Goal: Information Seeking & Learning: Learn about a topic

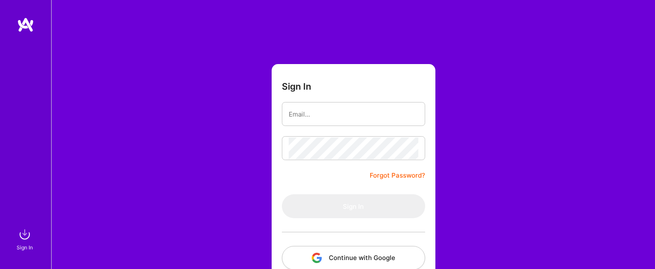
click at [189, 86] on div "Sign In Forgot Password? Sign In Continue with Google Continue with Github" at bounding box center [353, 160] width 604 height 320
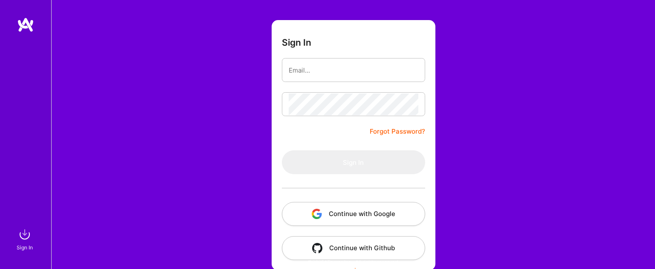
scroll to position [52, 0]
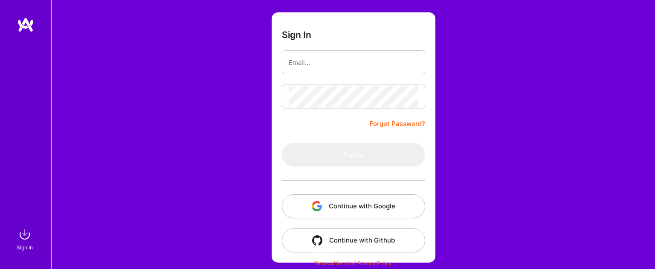
click at [337, 199] on button "Continue with Google" at bounding box center [353, 206] width 143 height 24
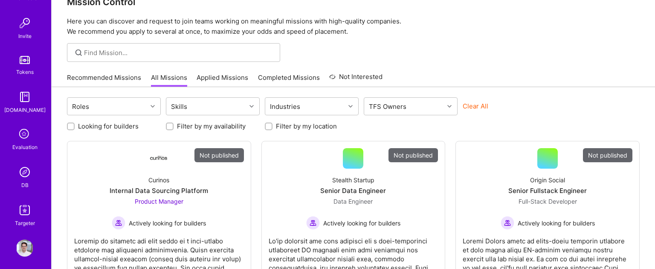
scroll to position [276, 0]
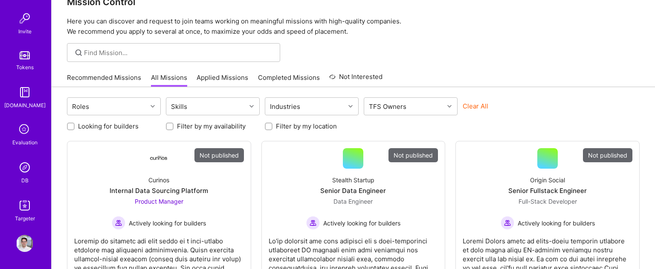
click at [29, 167] on img at bounding box center [24, 167] width 17 height 17
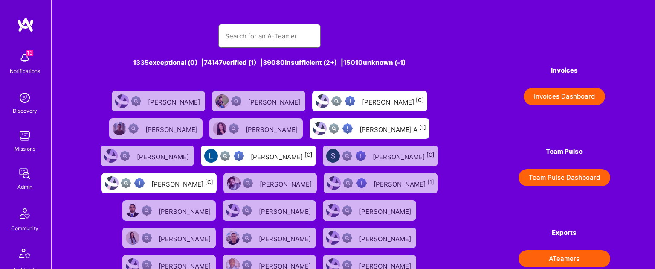
click at [241, 28] on input "text" at bounding box center [269, 36] width 89 height 22
type input "connie"
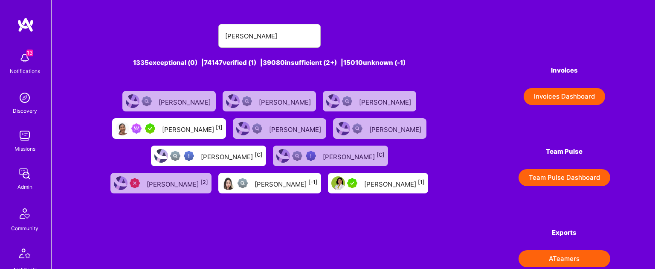
click at [201, 129] on div "Connie Ip [1]" at bounding box center [192, 128] width 61 height 11
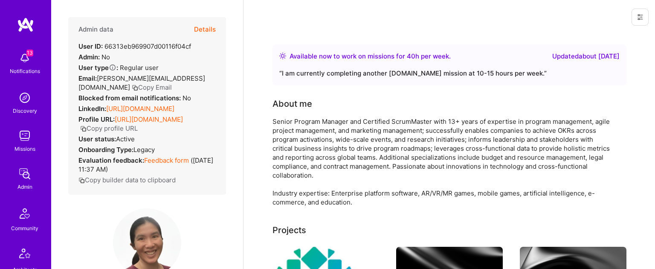
click at [209, 28] on button "Details" at bounding box center [205, 29] width 22 height 25
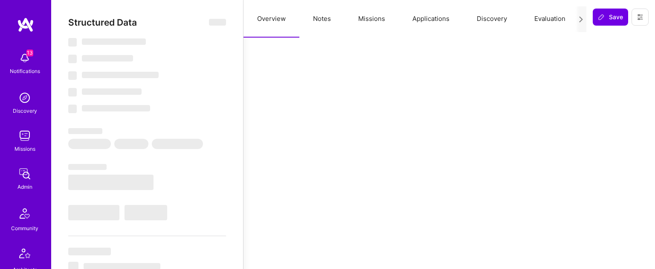
click at [441, 19] on button "Applications" at bounding box center [431, 19] width 64 height 38
select select "Right Now"
select select "5"
select select "7"
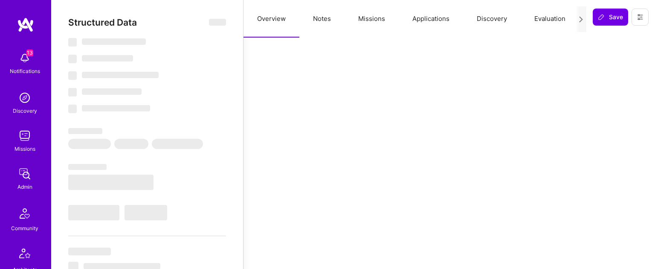
select select "7"
select select "US"
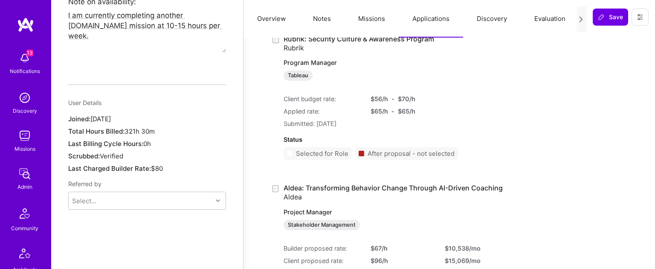
click at [373, 21] on button "Missions" at bounding box center [372, 19] width 54 height 38
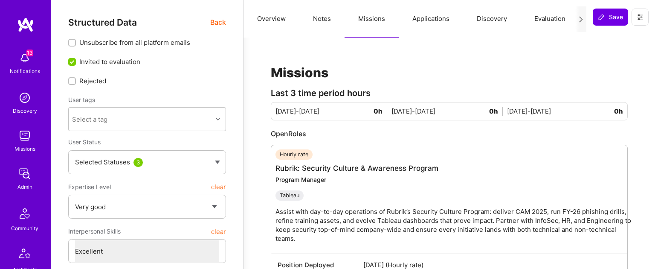
click at [433, 18] on button "Applications" at bounding box center [431, 19] width 64 height 38
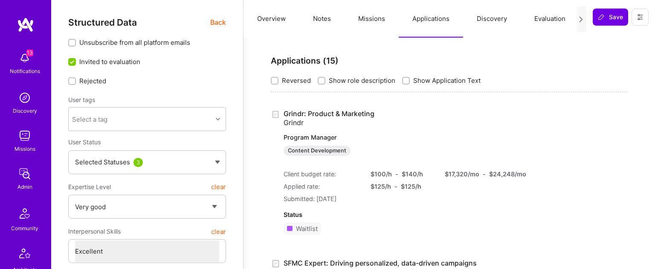
click at [558, 20] on button "Evaluation" at bounding box center [550, 19] width 58 height 38
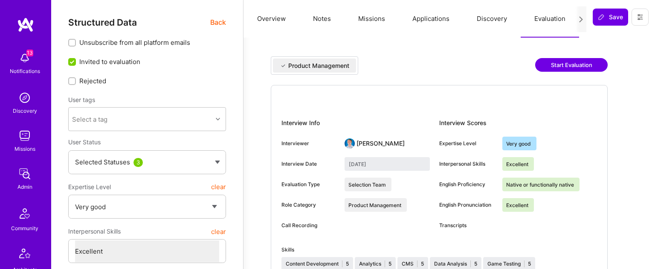
click at [484, 13] on button "Discovery" at bounding box center [492, 19] width 58 height 38
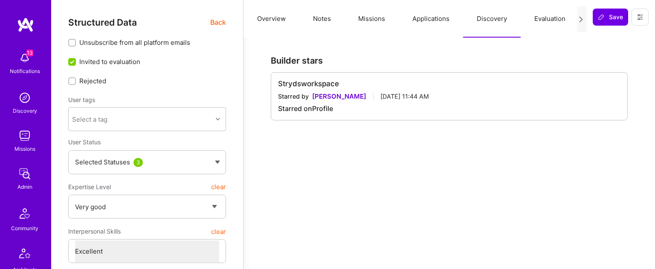
click at [284, 22] on button "Overview" at bounding box center [272, 19] width 56 height 38
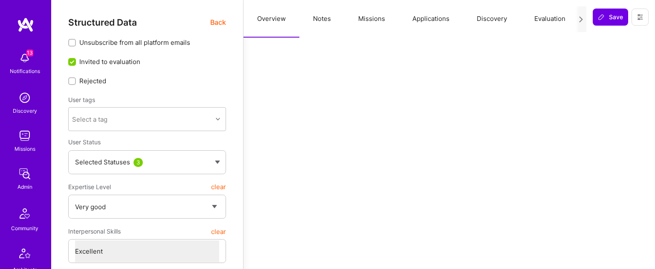
click at [24, 25] on img at bounding box center [25, 24] width 17 height 15
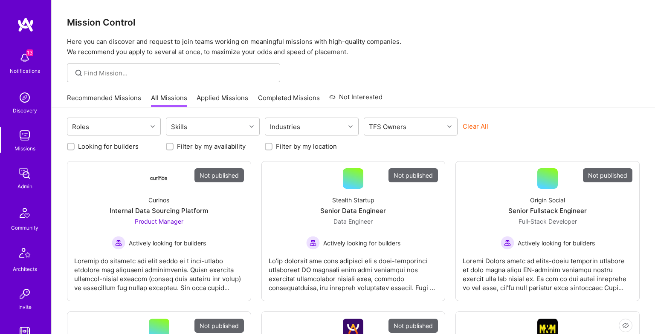
click at [390, 80] on div at bounding box center [354, 73] width 604 height 19
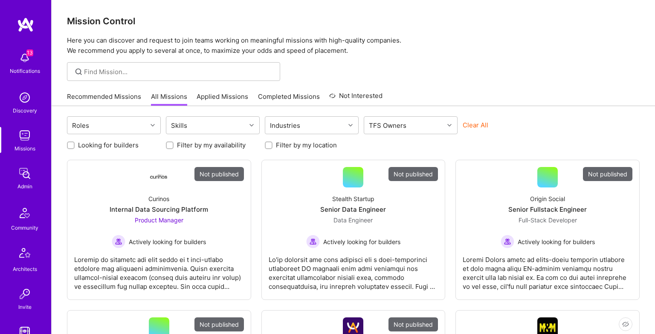
scroll to position [2, 0]
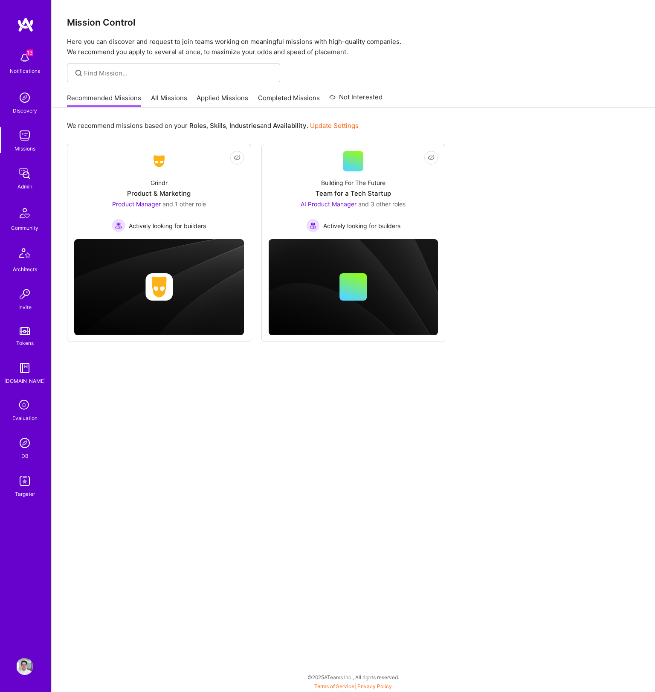
click at [26, 451] on img at bounding box center [24, 443] width 17 height 17
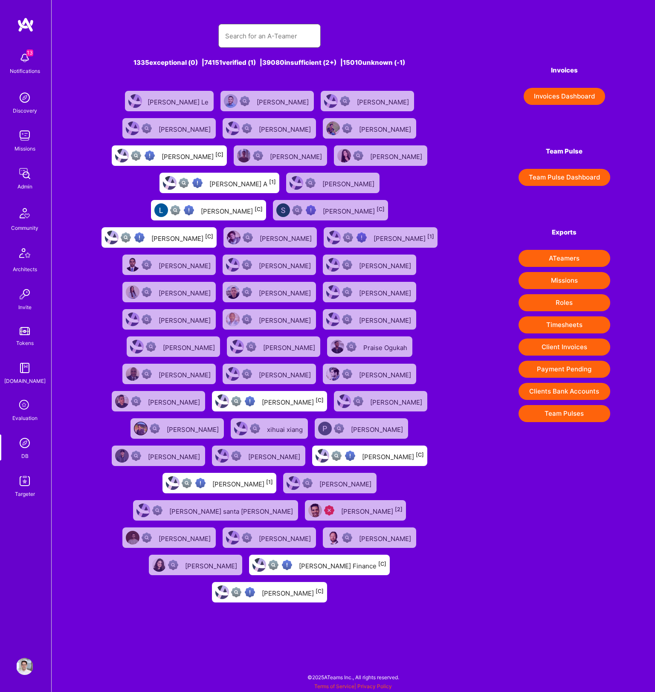
click at [264, 41] on input "text" at bounding box center [269, 36] width 89 height 22
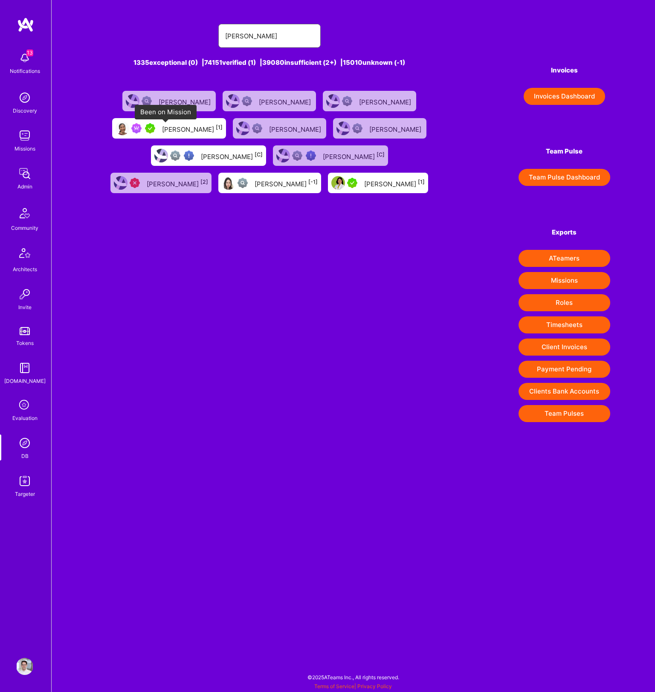
type input "connie"
click at [142, 131] on img at bounding box center [136, 128] width 10 height 10
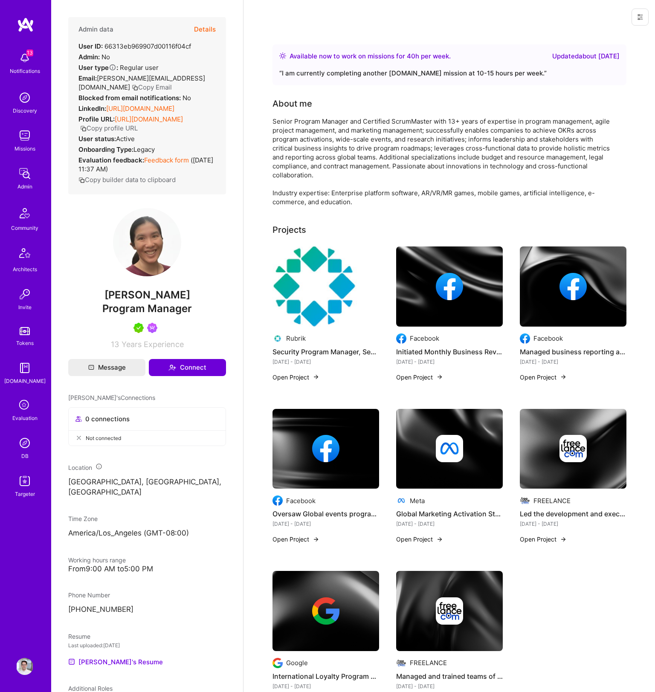
click at [203, 28] on button "Details" at bounding box center [205, 29] width 22 height 25
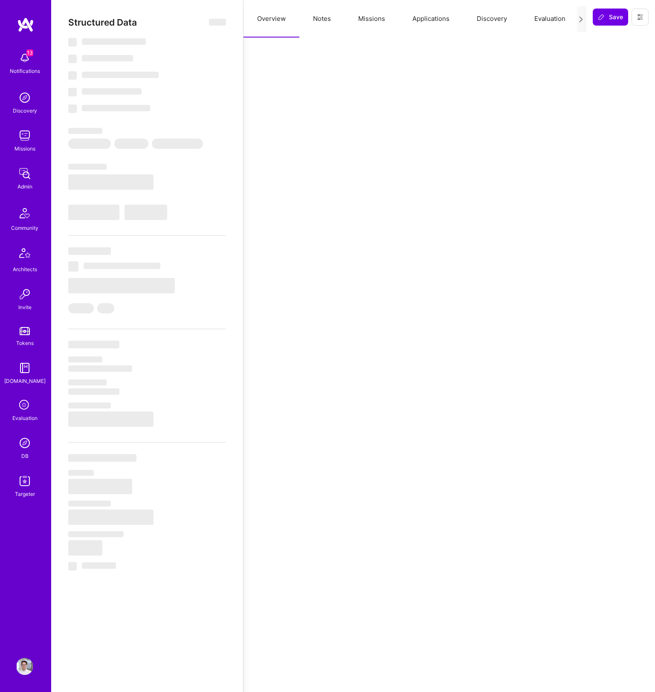
select select "Right Now"
select select "5"
select select "7"
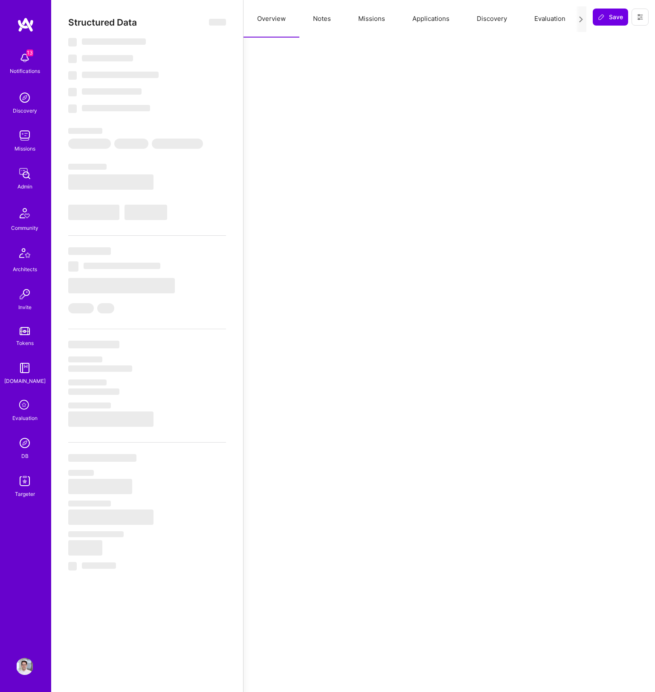
select select "US"
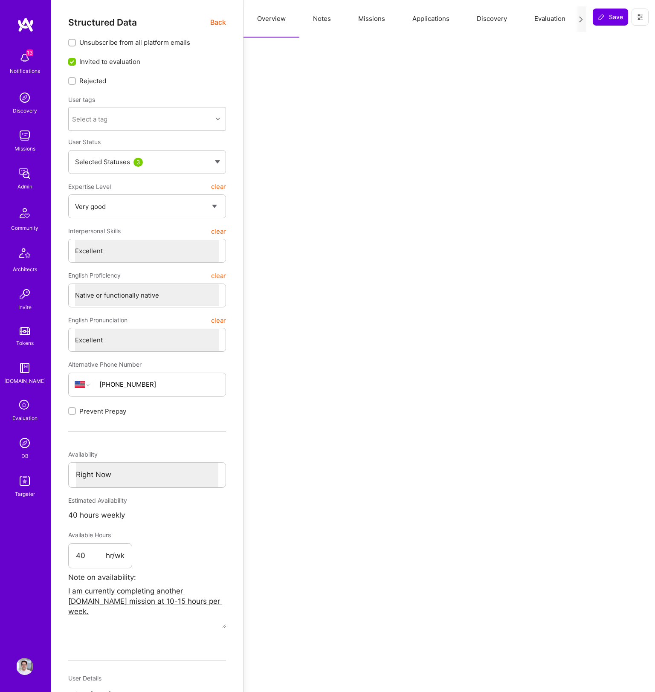
click at [380, 15] on button "Missions" at bounding box center [372, 19] width 54 height 38
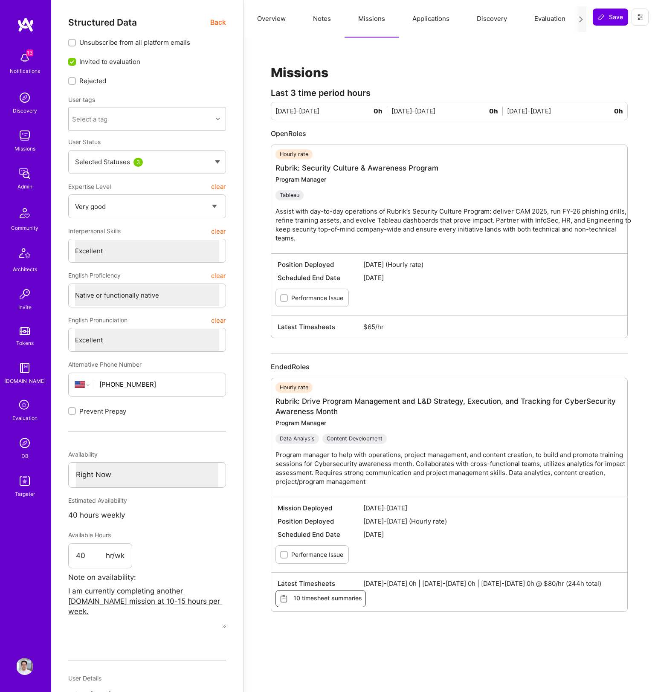
click at [331, 20] on button "Notes" at bounding box center [321, 19] width 45 height 38
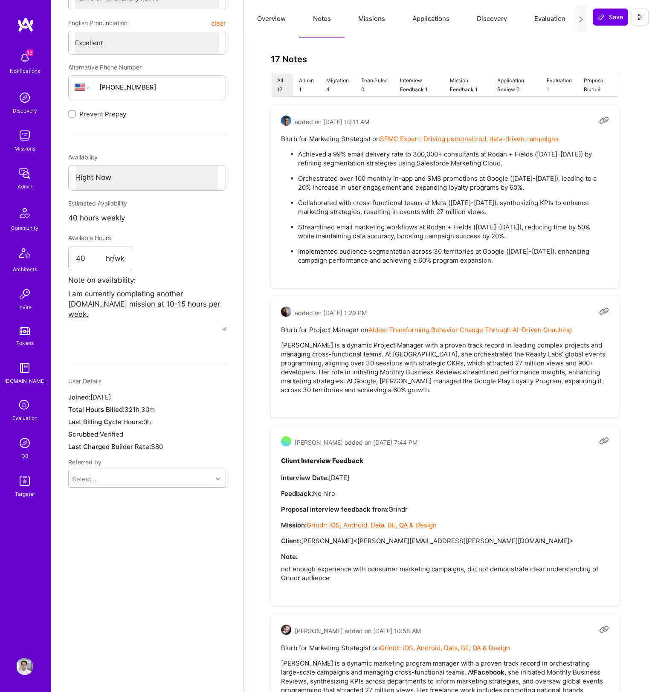
scroll to position [318, 0]
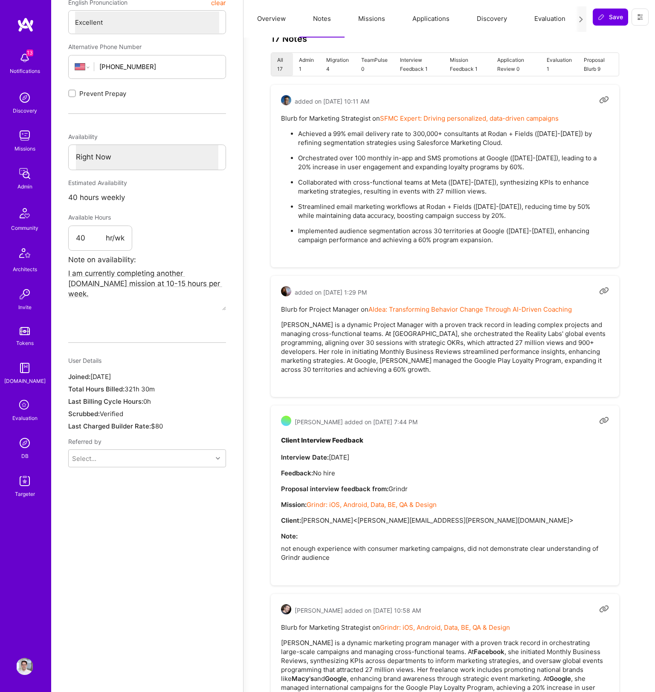
click at [325, 60] on li "Migration 4" at bounding box center [337, 64] width 35 height 23
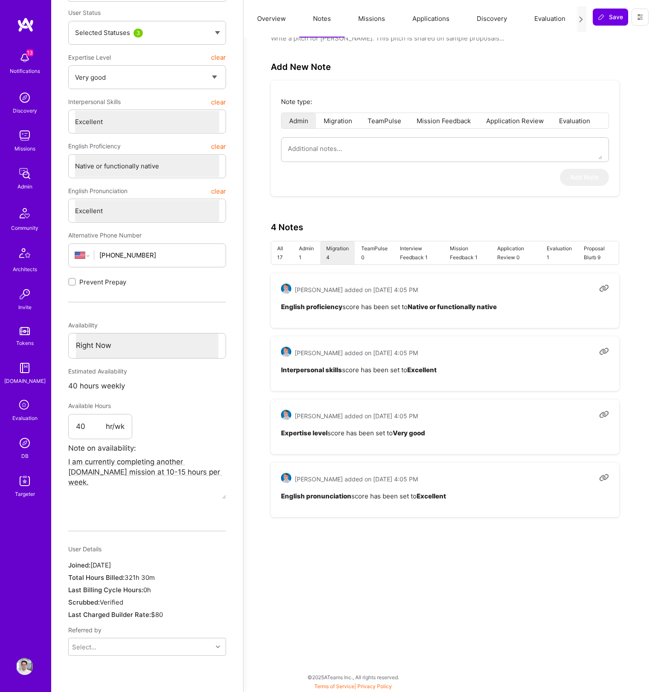
scroll to position [127, 0]
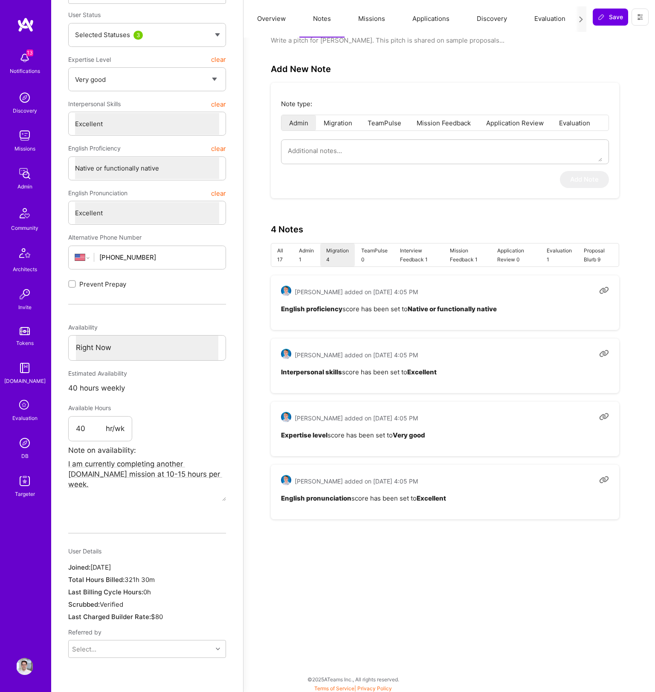
click at [410, 260] on li "Interview Feedback 1" at bounding box center [419, 255] width 50 height 23
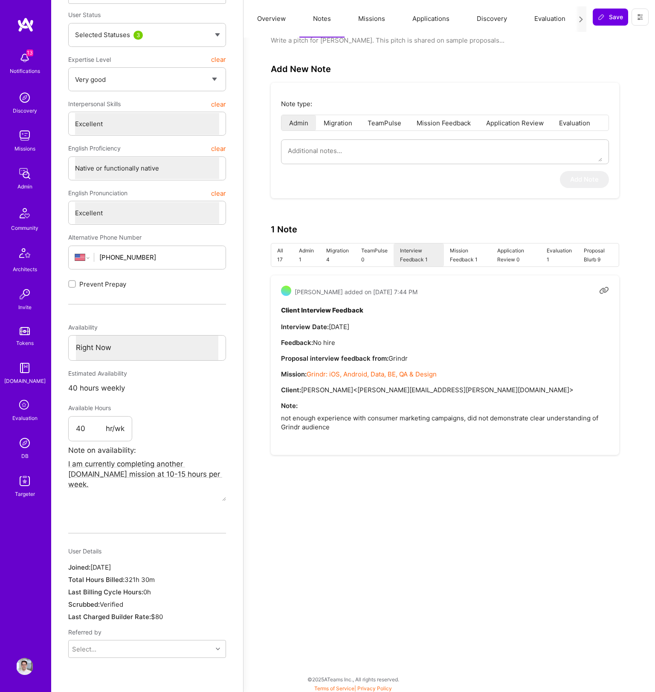
click at [462, 255] on li "Mission Feedback 1" at bounding box center [467, 255] width 47 height 23
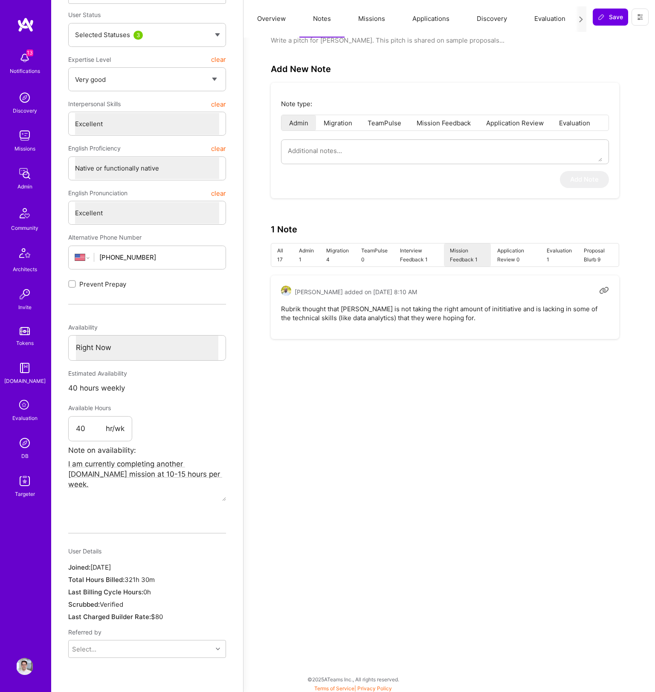
click at [510, 367] on div "Builder ratings Average Builder Pulse N/A Average Last Cycle N/A Client ratings…" at bounding box center [450, 143] width 412 height 466
click at [545, 255] on li "Evaluation 1" at bounding box center [559, 255] width 38 height 23
click at [592, 252] on li "Proposal Blurb 9" at bounding box center [598, 255] width 41 height 23
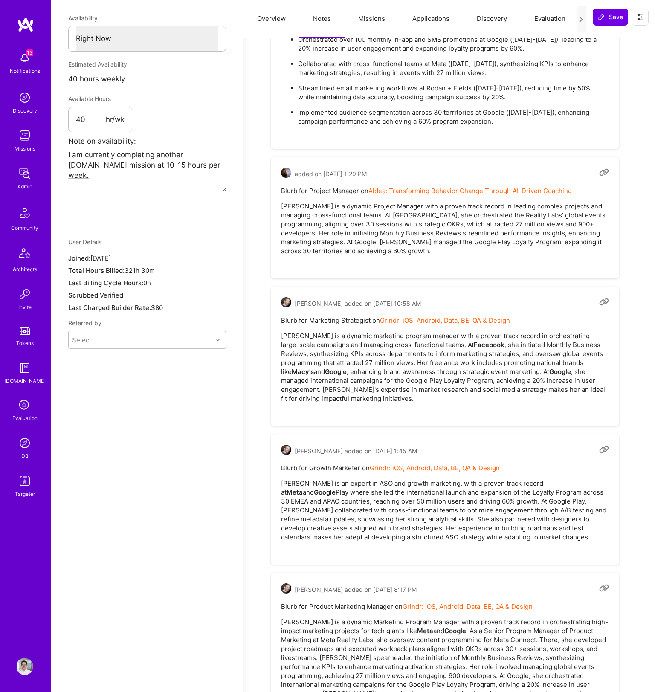
scroll to position [252, 0]
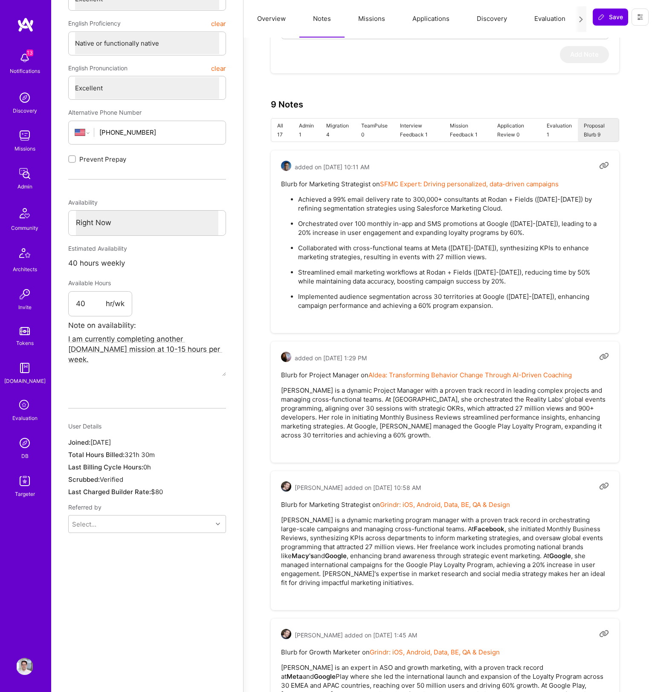
click at [300, 131] on li "Admin 1" at bounding box center [306, 130] width 27 height 23
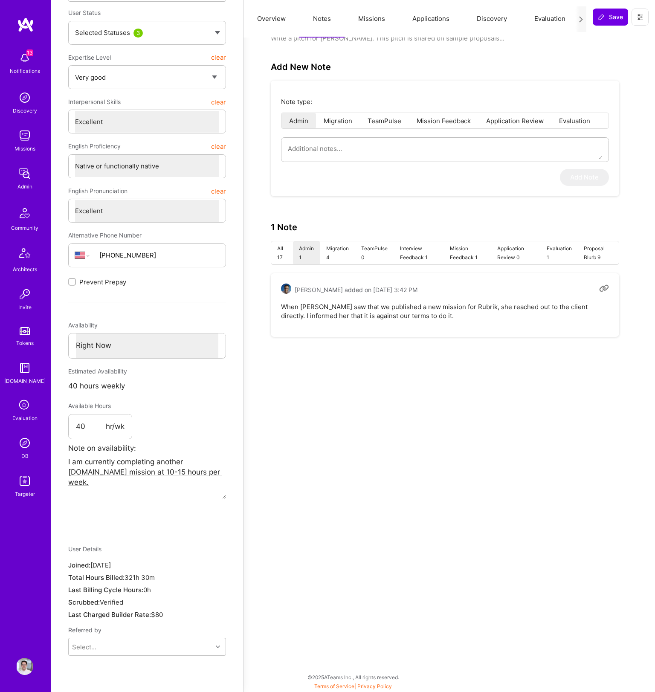
scroll to position [127, 0]
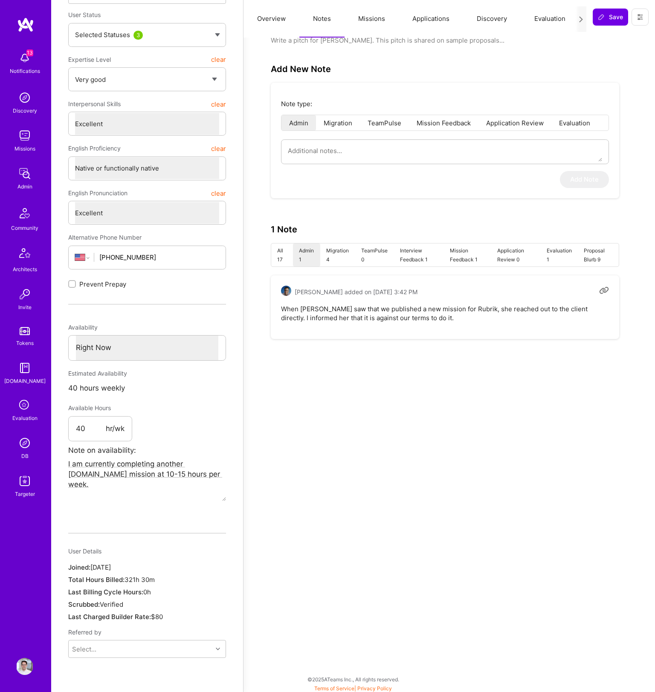
click at [286, 250] on li "All 17" at bounding box center [282, 255] width 22 height 23
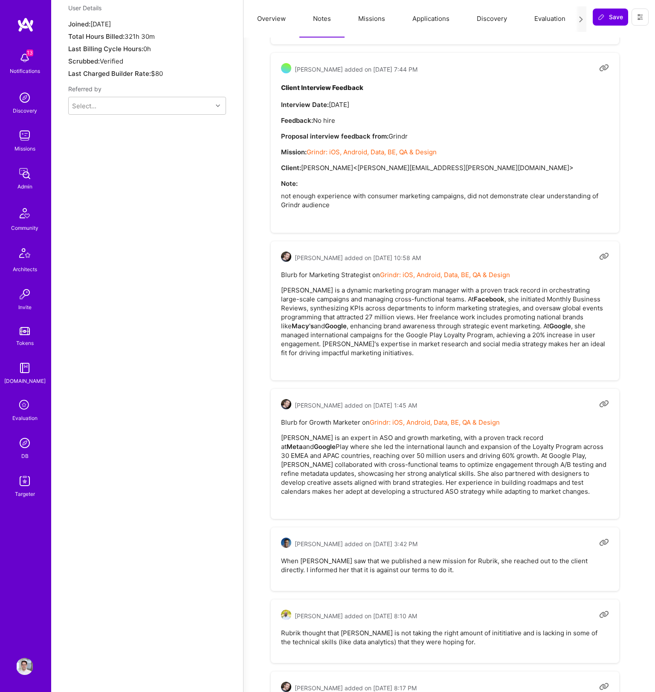
scroll to position [0, 0]
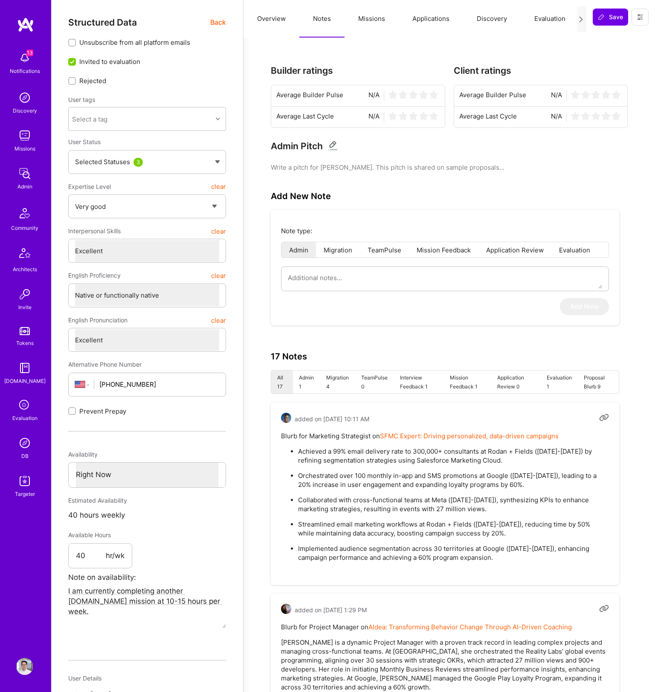
click at [270, 23] on button "Overview" at bounding box center [272, 19] width 56 height 38
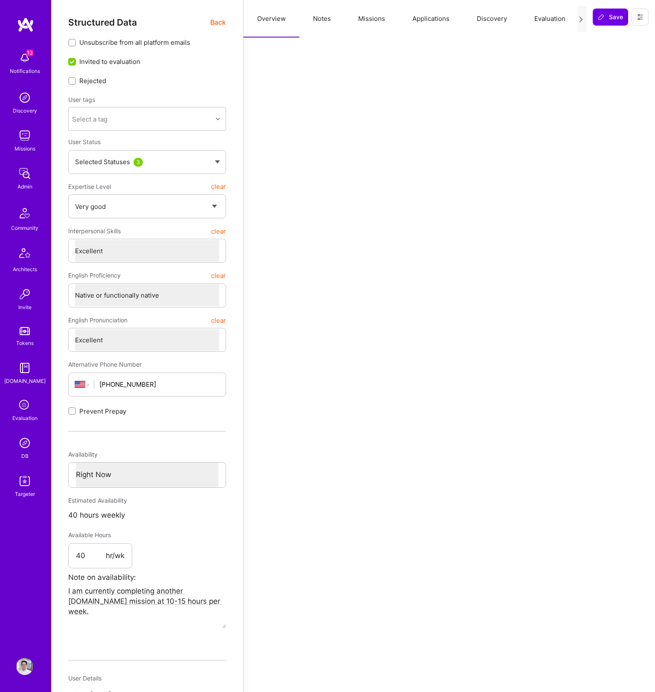
click at [325, 26] on button "Notes" at bounding box center [321, 19] width 45 height 38
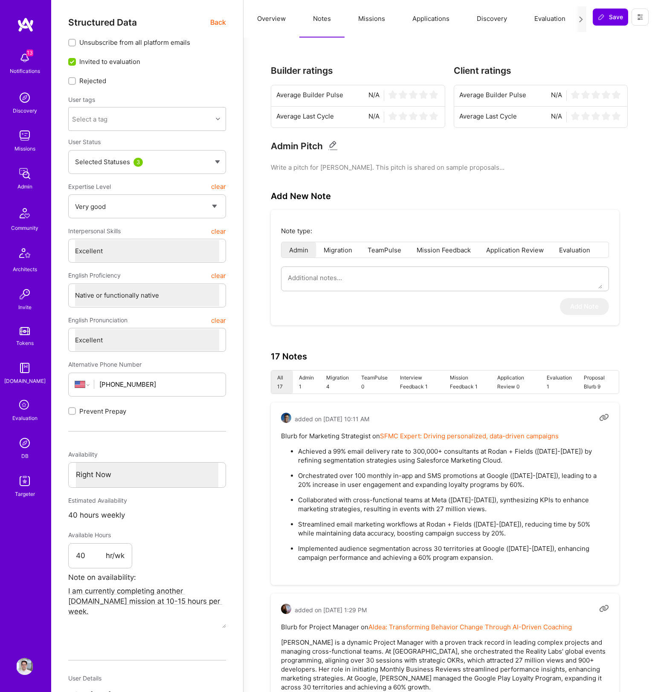
click at [482, 17] on button "Discovery" at bounding box center [492, 19] width 58 height 38
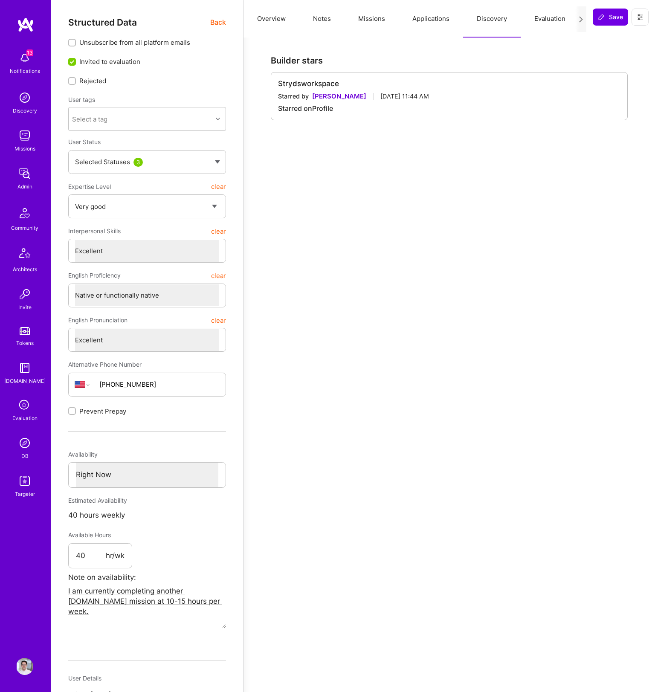
click at [443, 17] on button "Applications" at bounding box center [431, 19] width 64 height 38
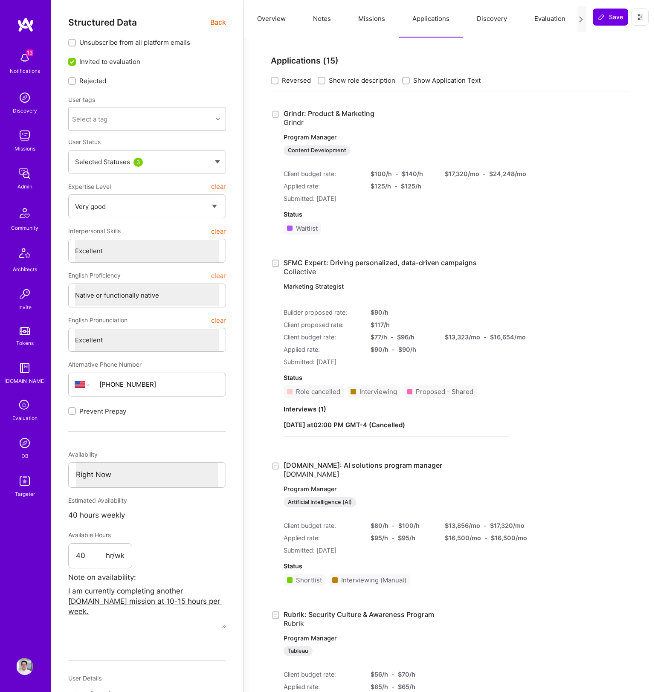
click at [557, 18] on button "Evaluation" at bounding box center [550, 19] width 58 height 38
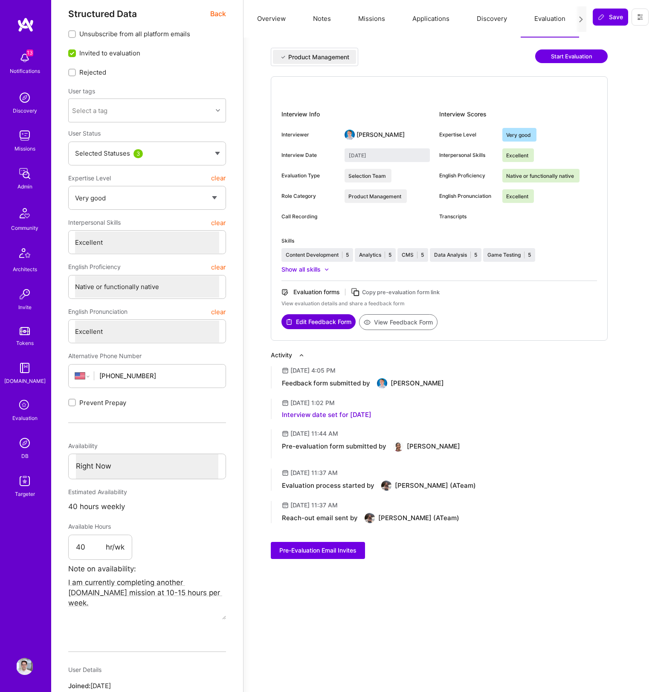
scroll to position [9, 0]
click at [339, 414] on div "Interview date set for May 09, 2024" at bounding box center [327, 414] width 90 height 9
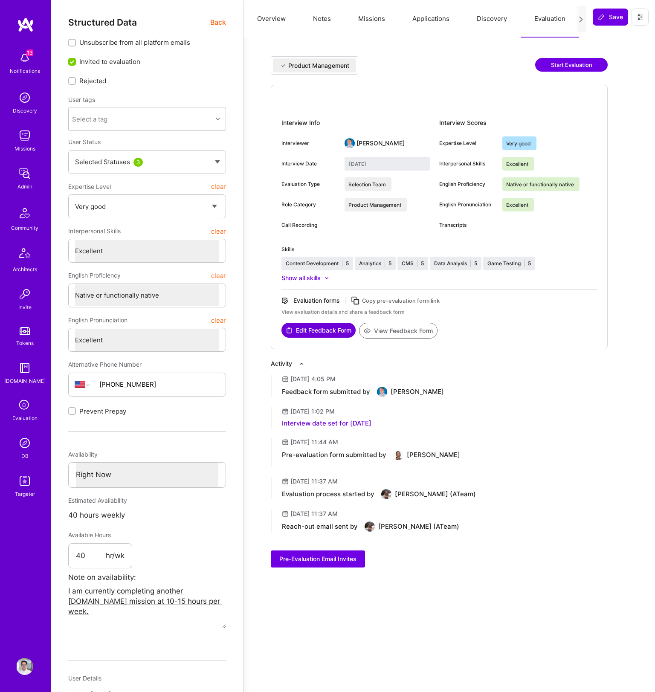
click at [409, 330] on button "View Feedback Form" at bounding box center [398, 331] width 78 height 16
click at [299, 57] on div "Product Management" at bounding box center [314, 65] width 87 height 18
click at [274, 19] on button "Overview" at bounding box center [272, 19] width 56 height 38
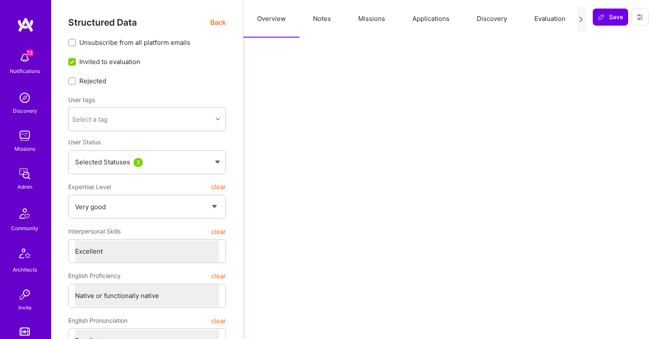
type textarea "x"
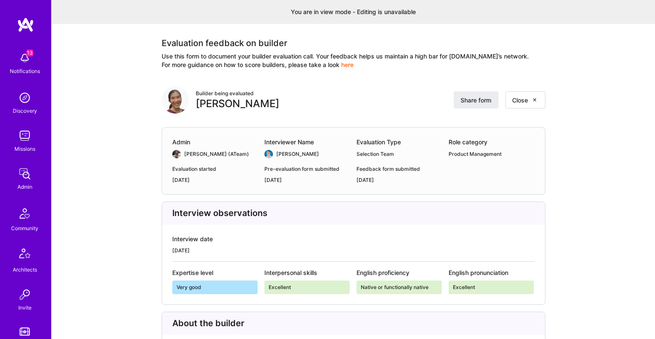
click at [24, 28] on img at bounding box center [25, 24] width 17 height 15
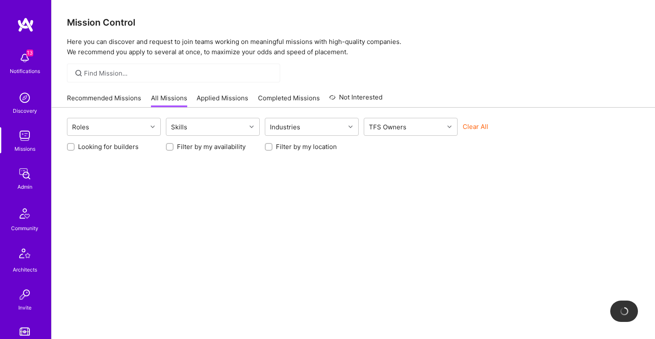
click at [223, 78] on div at bounding box center [173, 73] width 213 height 19
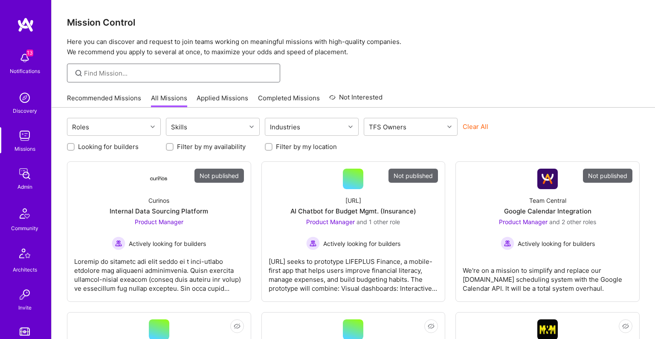
click at [223, 73] on input at bounding box center [179, 73] width 190 height 9
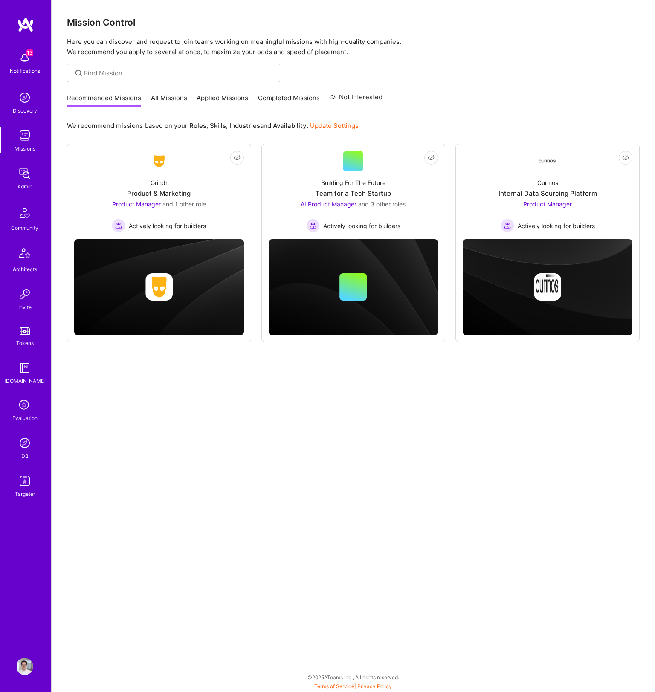
click at [15, 178] on link "Admin" at bounding box center [24, 178] width 53 height 26
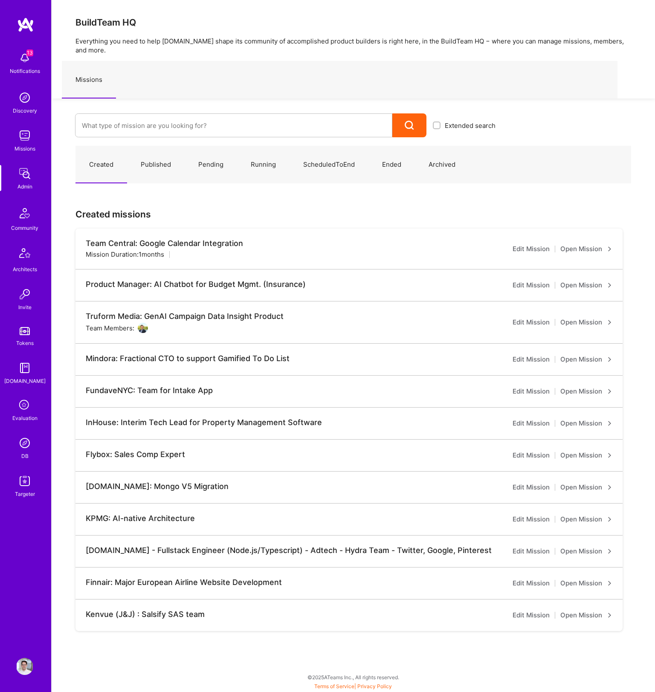
click at [144, 156] on link "Published" at bounding box center [156, 164] width 58 height 37
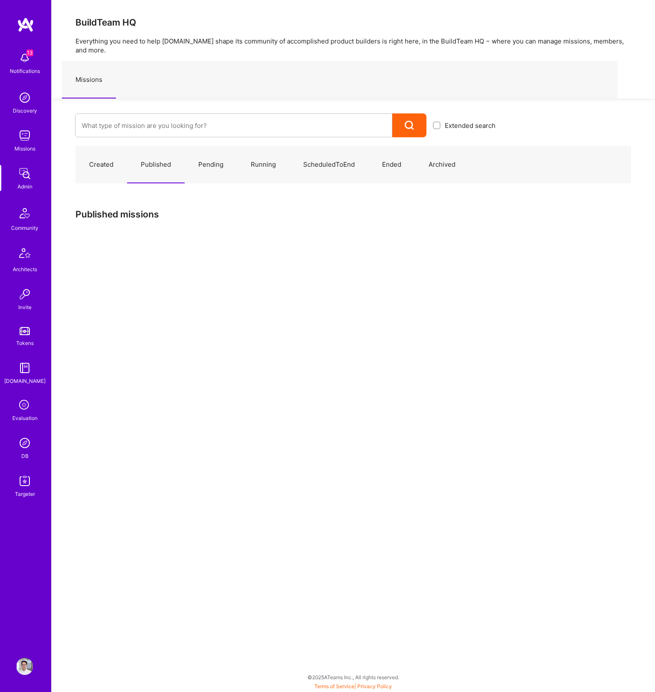
click at [253, 160] on link "Running" at bounding box center [263, 164] width 52 height 37
click at [322, 159] on link "ScheduledToEnd" at bounding box center [329, 164] width 79 height 37
click at [406, 157] on link "Ended" at bounding box center [392, 164] width 46 height 37
click at [450, 157] on link "Archived" at bounding box center [442, 164] width 54 height 37
click at [207, 156] on link "Pending" at bounding box center [211, 164] width 52 height 37
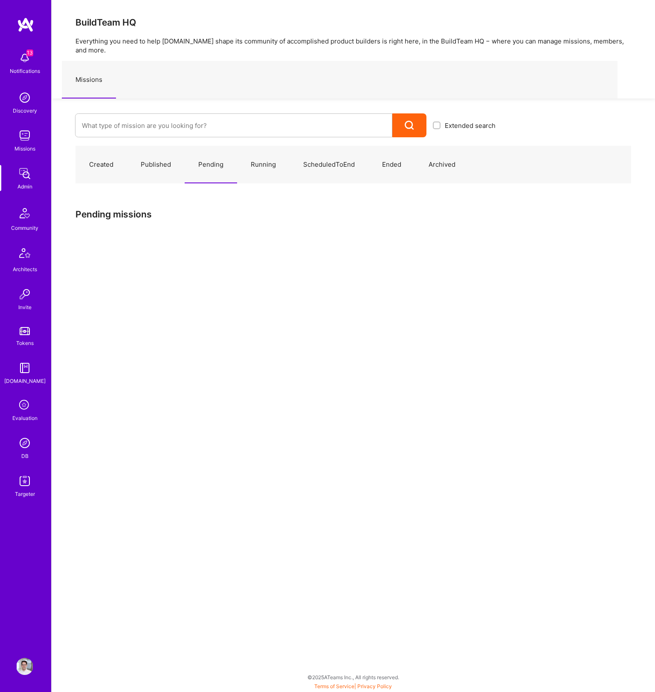
click at [95, 155] on link "Created" at bounding box center [101, 164] width 52 height 37
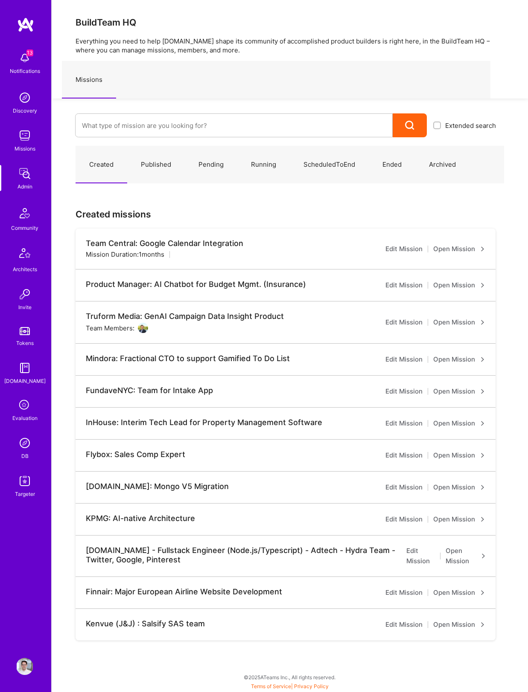
click at [216, 223] on div "Created Published Pending Running ScheduledToEnd Ended Archived Created mission…" at bounding box center [290, 401] width 476 height 529
click at [160, 164] on link "Published" at bounding box center [156, 164] width 58 height 37
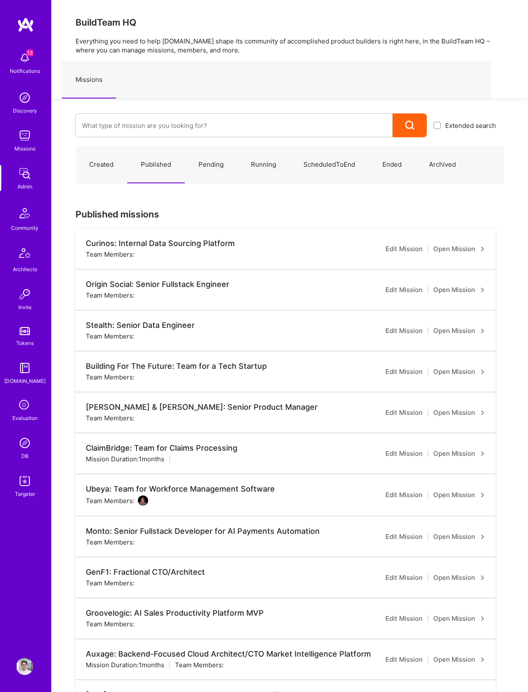
click at [24, 376] on img at bounding box center [24, 368] width 17 height 17
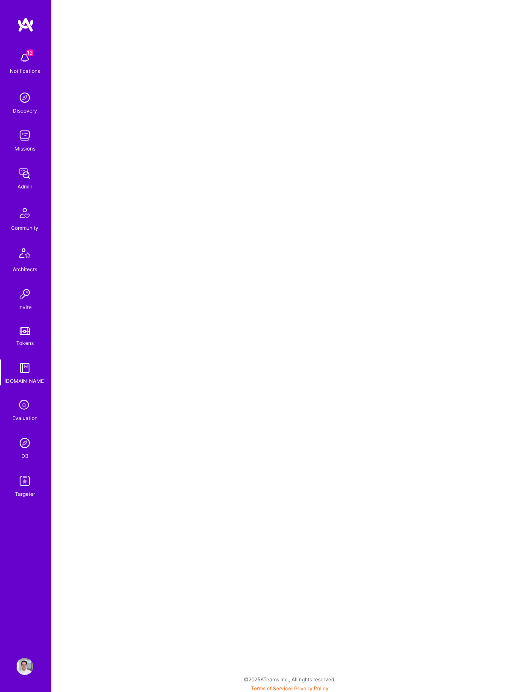
click at [28, 99] on img at bounding box center [24, 97] width 17 height 17
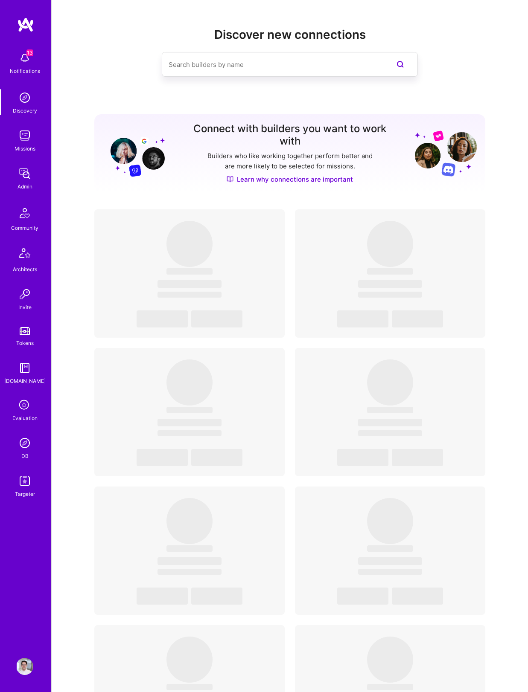
click at [29, 442] on img at bounding box center [24, 443] width 17 height 17
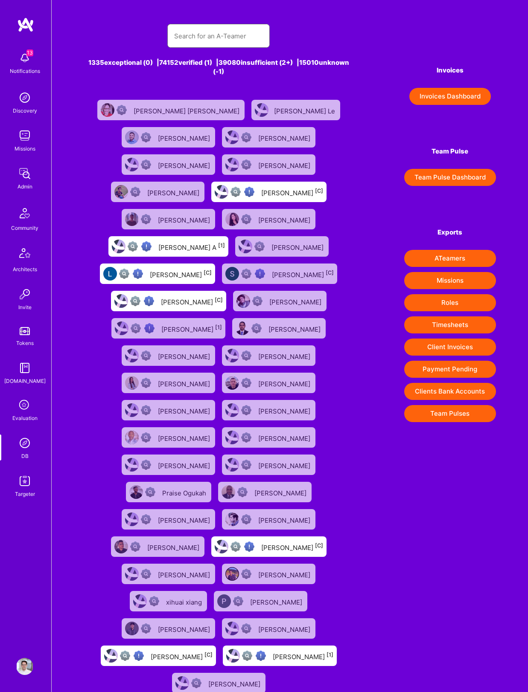
click at [215, 30] on input "text" at bounding box center [218, 36] width 89 height 22
type input "Connie"
click at [27, 135] on img at bounding box center [24, 135] width 17 height 17
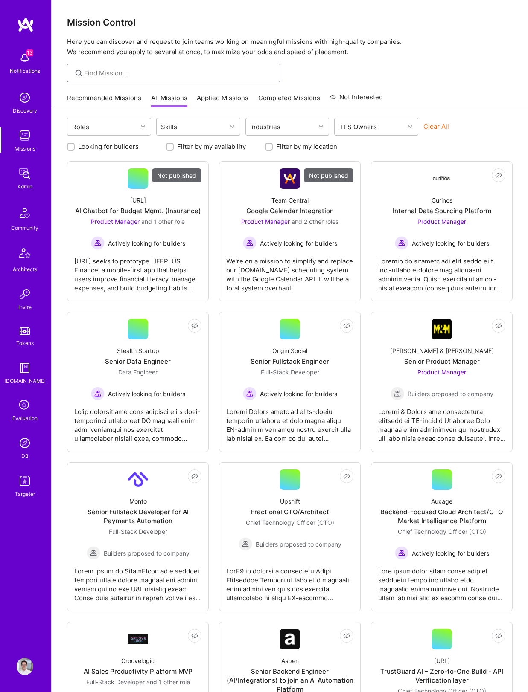
click at [154, 69] on input at bounding box center [179, 73] width 190 height 9
type input "a.team"
click at [412, 55] on p "Here you can discover and request to join teams working on meaningful missions …" at bounding box center [289, 47] width 445 height 20
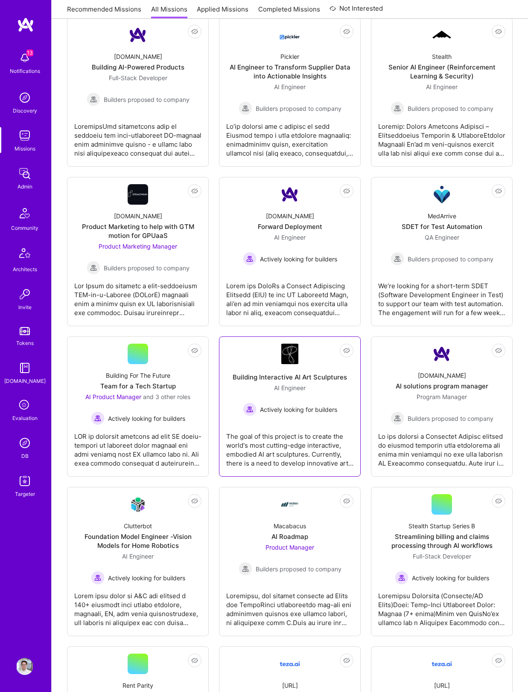
scroll to position [804, 0]
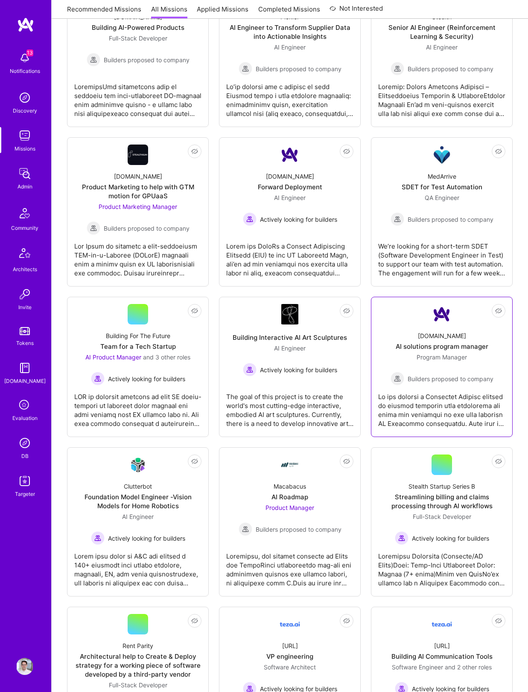
click at [423, 342] on div "A.Team AI solutions program manager Program Manager Builders proposed to company" at bounding box center [441, 355] width 127 height 61
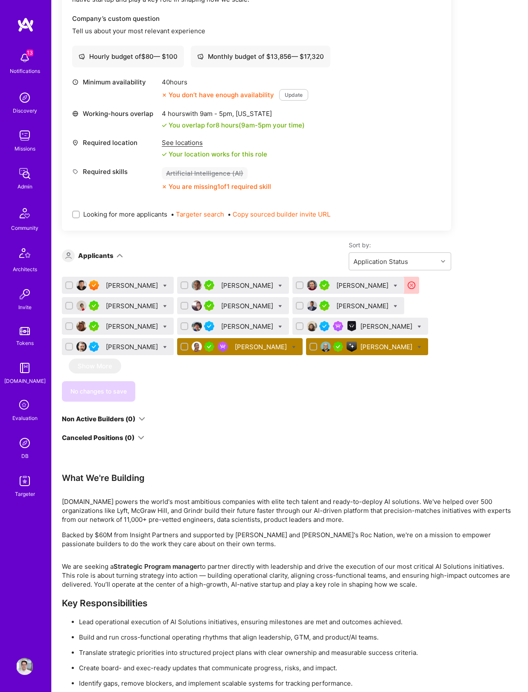
scroll to position [264, 0]
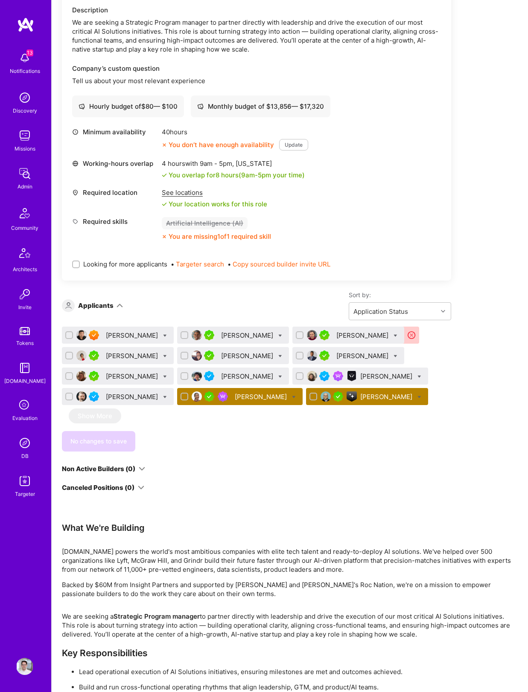
click at [124, 377] on div "Ivana Nikolau" at bounding box center [133, 376] width 54 height 9
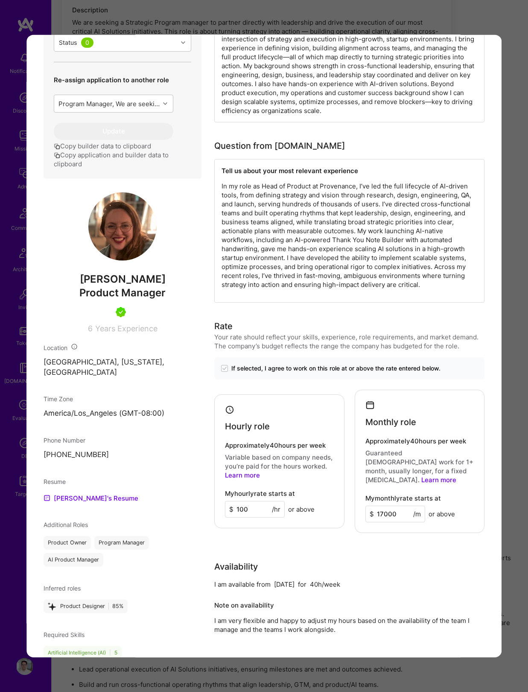
scroll to position [197, 0]
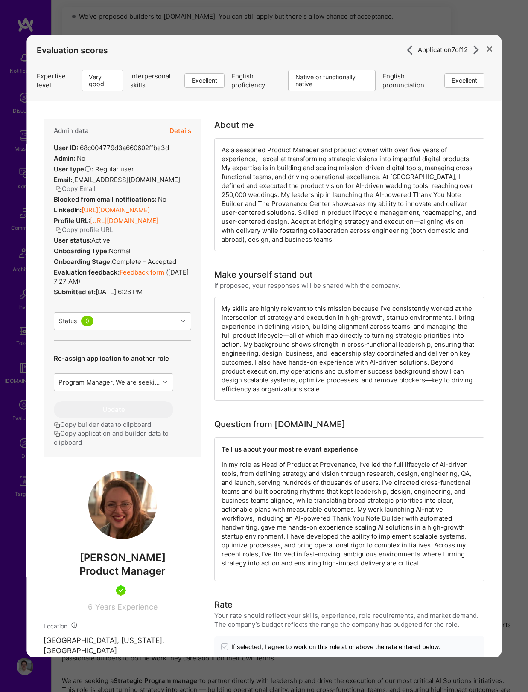
click at [490, 48] on icon "modal" at bounding box center [489, 48] width 5 height 5
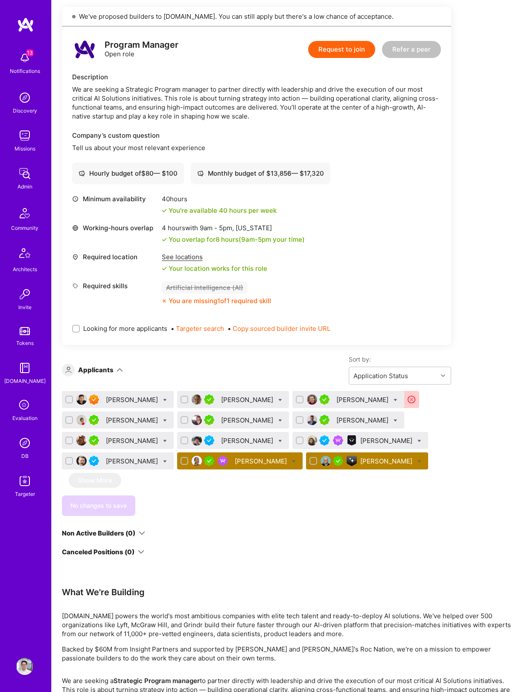
click at [369, 442] on div "Yael Shwartzbard" at bounding box center [387, 440] width 54 height 9
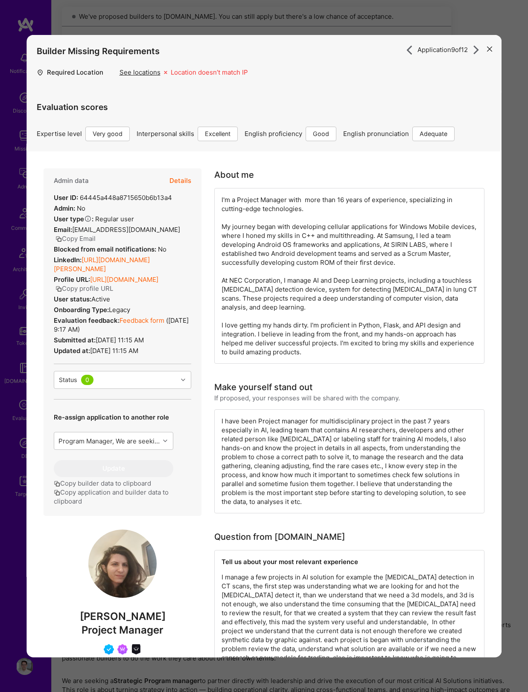
click at [129, 259] on link "https://linkedin.com/in/yael-schwartzbard-43a70115" at bounding box center [102, 263] width 96 height 17
click at [486, 52] on button "modal" at bounding box center [489, 48] width 10 height 14
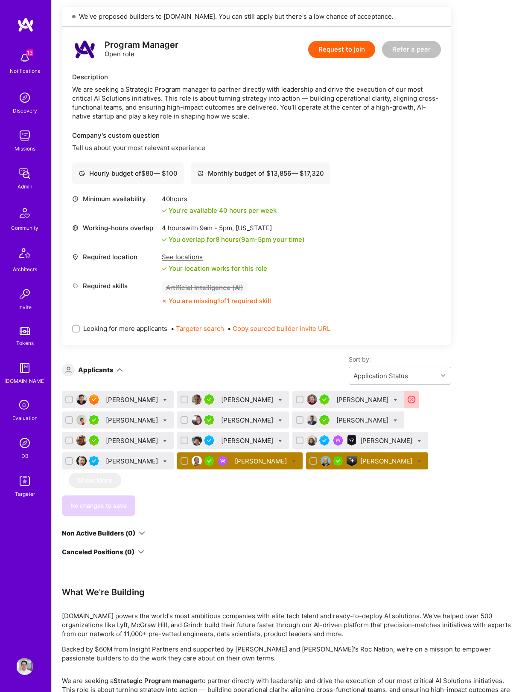
click at [128, 422] on div "Caroline Amado" at bounding box center [133, 420] width 54 height 9
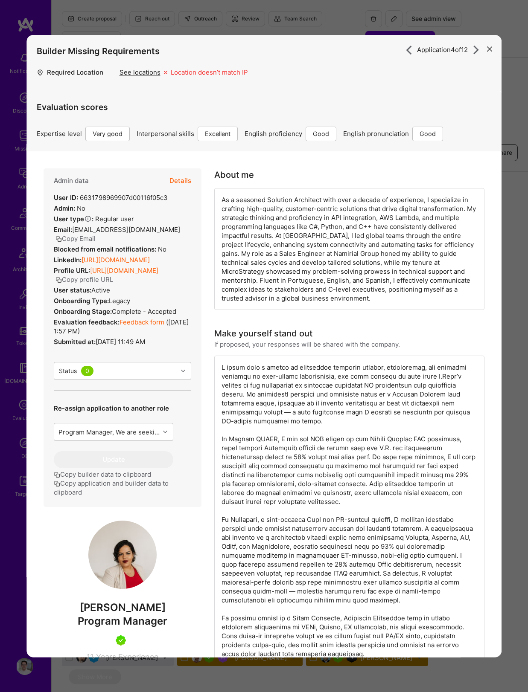
click at [495, 47] on div "Builder Missing Requirements Required Location See locations Location doesn’t m…" at bounding box center [263, 63] width 475 height 57
click at [490, 48] on icon "modal" at bounding box center [489, 48] width 5 height 5
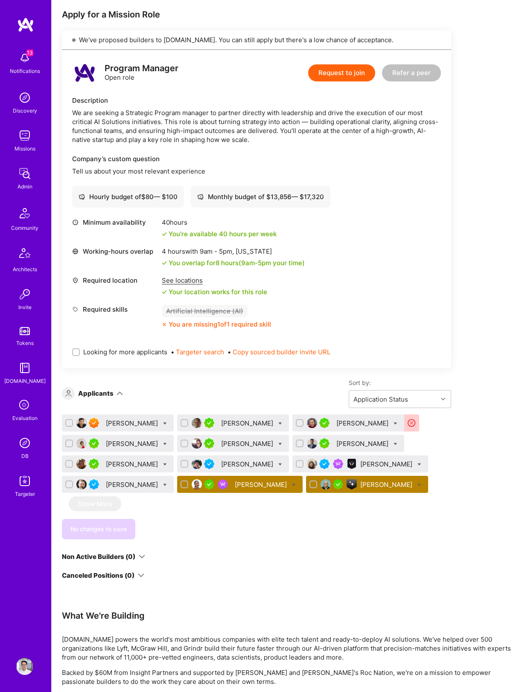
scroll to position [179, 0]
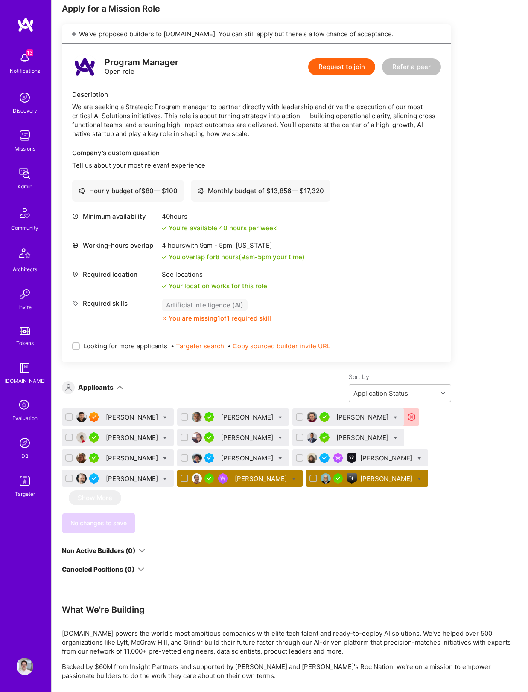
click at [127, 435] on div "Caroline Amado" at bounding box center [133, 437] width 54 height 9
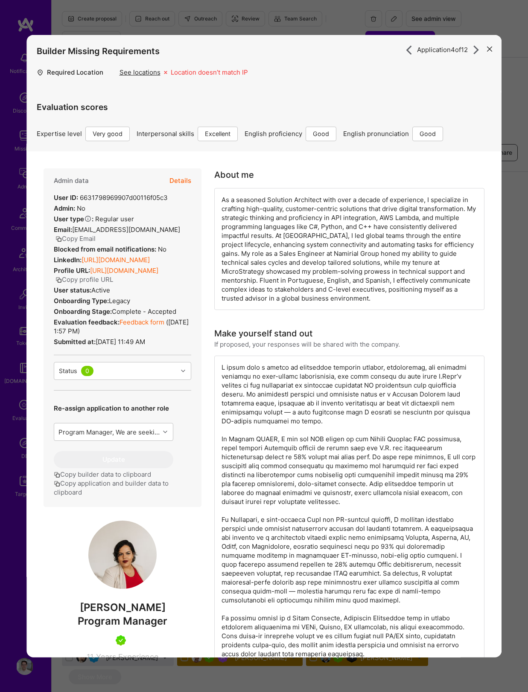
click at [107, 264] on link "https://linkedin.com/in/carolineamado" at bounding box center [115, 259] width 68 height 8
click at [453, 100] on div "Evaluation scores Expertise level Very good Interpersonal skills Excellent Engl…" at bounding box center [264, 115] width 454 height 49
click at [475, 50] on icon "modal" at bounding box center [476, 50] width 10 height 10
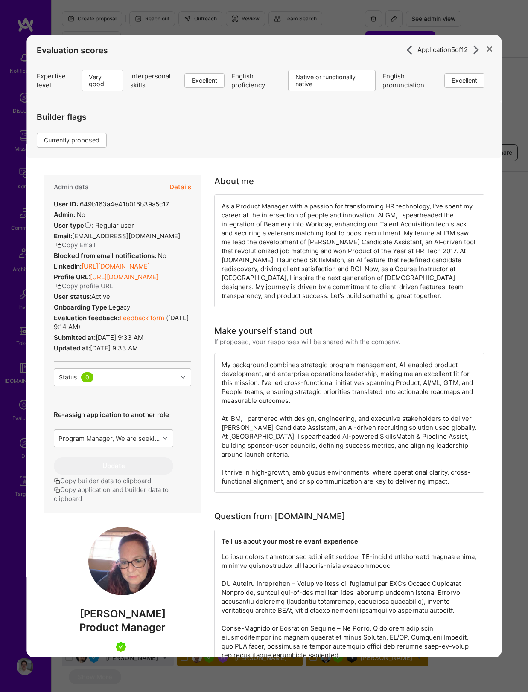
click at [475, 51] on icon "modal" at bounding box center [476, 50] width 10 height 10
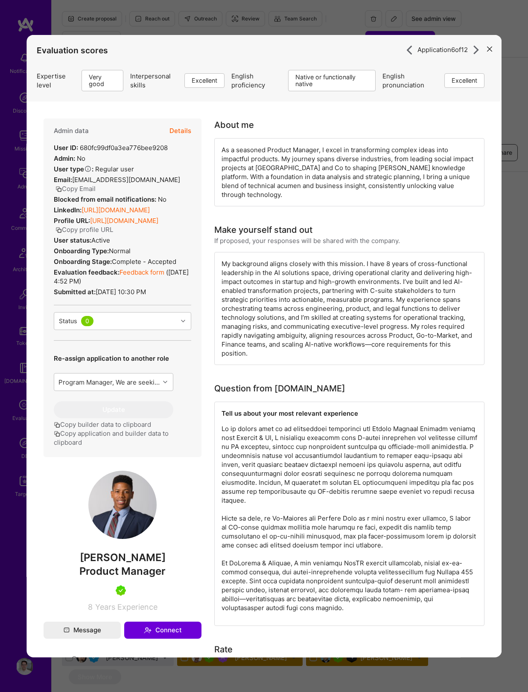
click at [150, 206] on link "https://linkedin.com/in/jaleelreed" at bounding box center [115, 210] width 68 height 8
click at [471, 51] on icon "modal" at bounding box center [476, 50] width 10 height 10
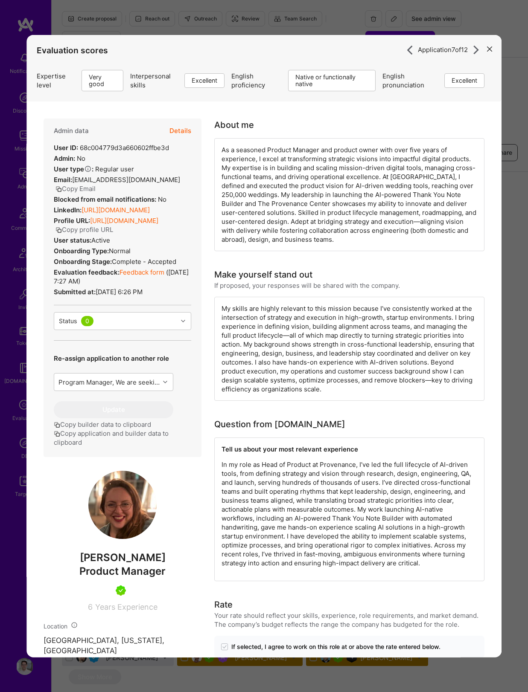
click at [478, 51] on icon "modal" at bounding box center [476, 50] width 10 height 10
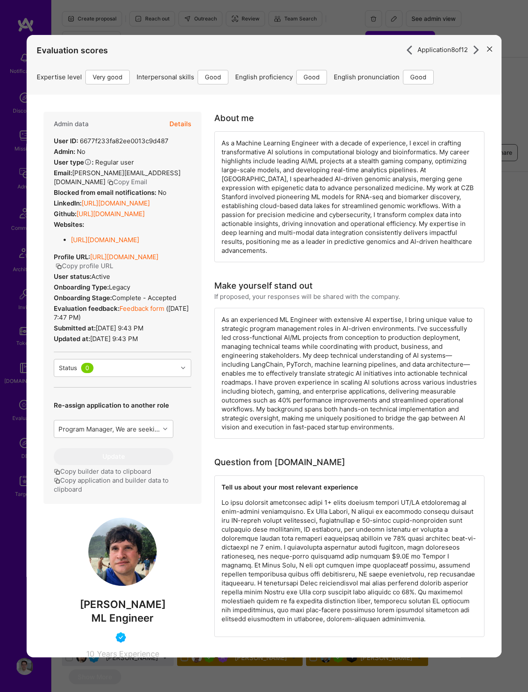
drag, startPoint x: 490, startPoint y: 49, endPoint x: 357, endPoint y: 258, distance: 248.7
click at [357, 258] on div "Application 8 of 12 Evaluation scores Expertise level Very good Interpersonal s…" at bounding box center [263, 346] width 475 height 623
click at [489, 51] on icon "modal" at bounding box center [489, 48] width 5 height 5
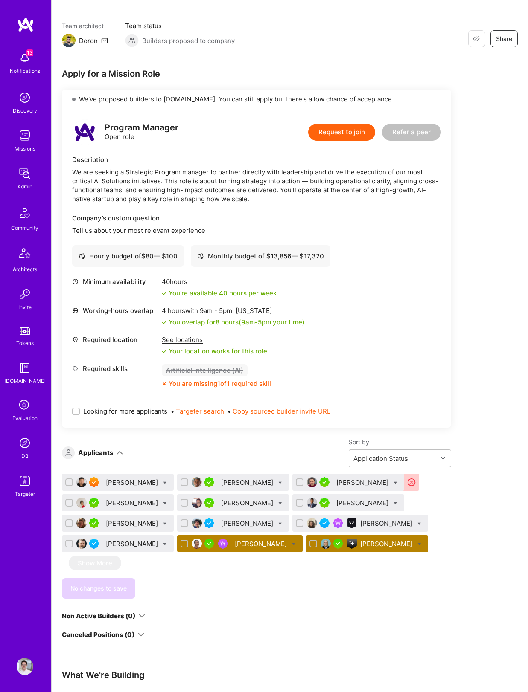
scroll to position [144, 0]
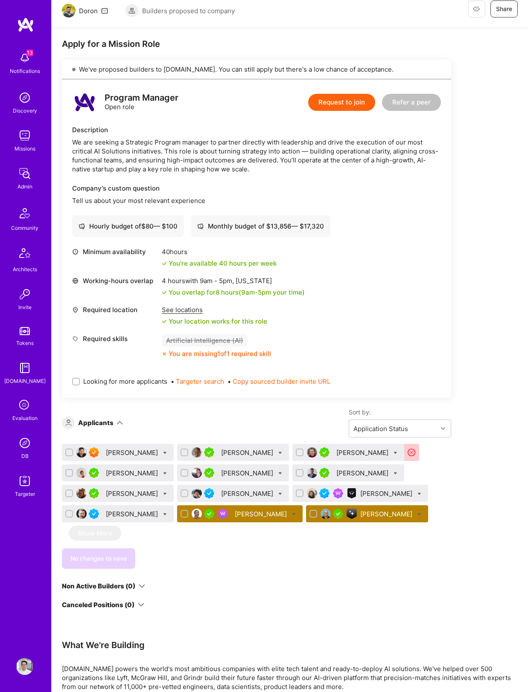
click at [221, 496] on div "Maurizio Morri" at bounding box center [248, 493] width 54 height 9
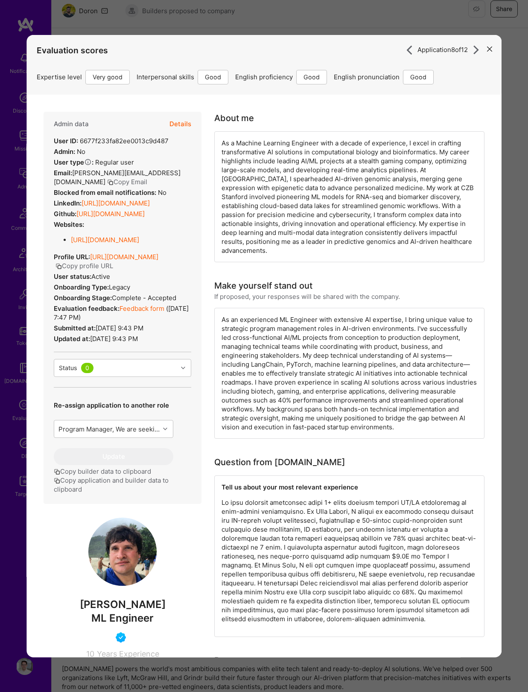
click at [148, 200] on link "https://linkedin.com/in/maurizio-morri" at bounding box center [115, 203] width 68 height 8
click at [474, 48] on icon "modal" at bounding box center [476, 50] width 10 height 10
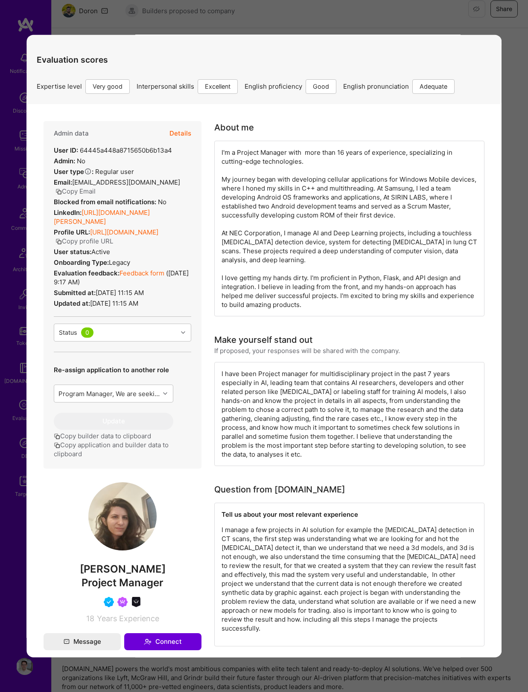
scroll to position [48, 0]
click at [142, 212] on link "https://linkedin.com/in/yael-schwartzbard-43a70115" at bounding box center [102, 215] width 96 height 17
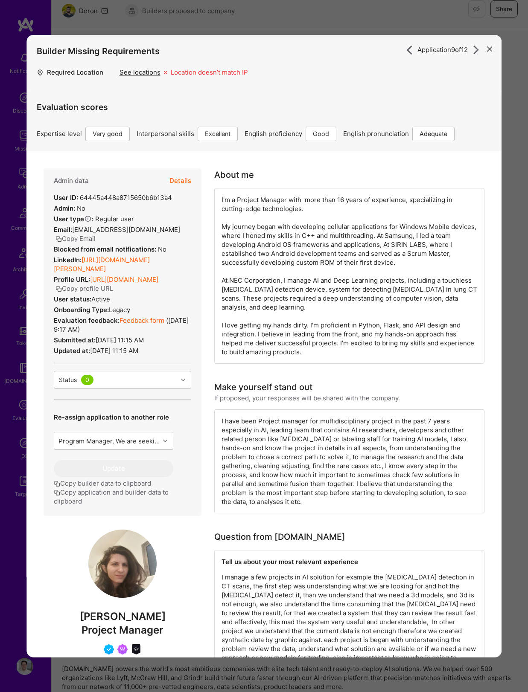
scroll to position [0, 0]
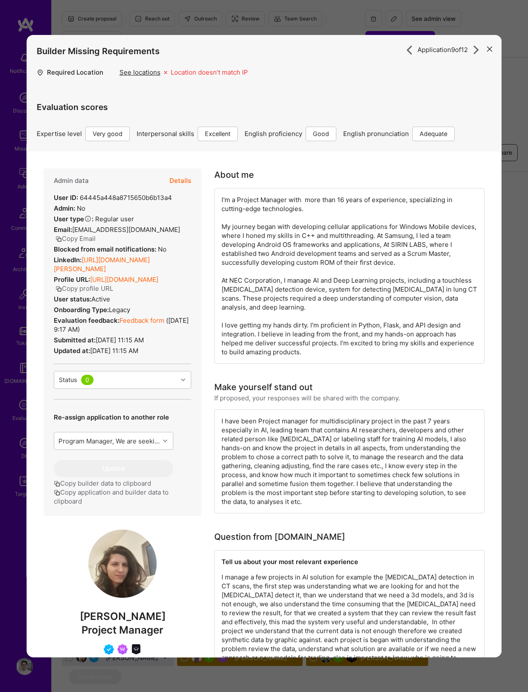
click at [293, 312] on div "I'm a Project Manager with more than 16 years of experience, specializing in cu…" at bounding box center [349, 276] width 270 height 176
click at [284, 284] on div "I'm a Project Manager with more than 16 years of experience, specializing in cu…" at bounding box center [349, 276] width 270 height 176
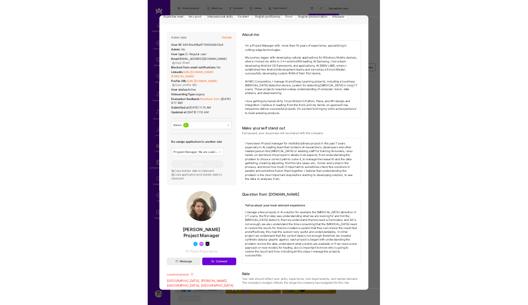
scroll to position [46, 0]
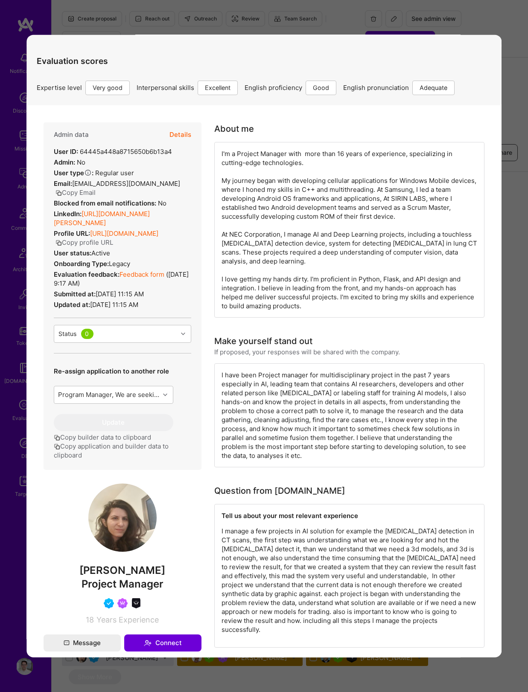
click at [417, 44] on div "Builder Missing Requirements Required Location See locations Location doesn’t m…" at bounding box center [263, 16] width 475 height 57
click at [523, 53] on div "Application 9 of 12 Builder Missing Requirements Required Location See location…" at bounding box center [264, 346] width 528 height 692
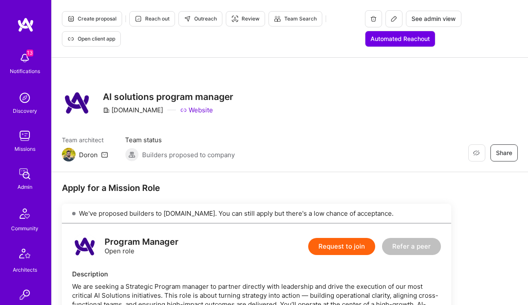
click at [294, 72] on div "Restore Not Interested Share AI solutions program manager A.Team Website Team a…" at bounding box center [290, 115] width 476 height 114
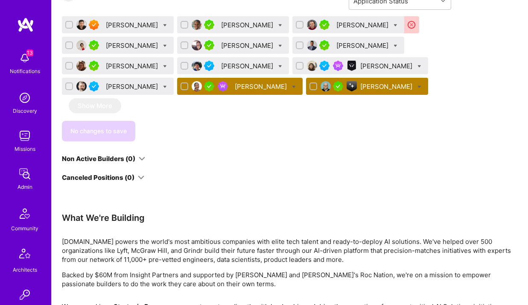
scroll to position [572, 0]
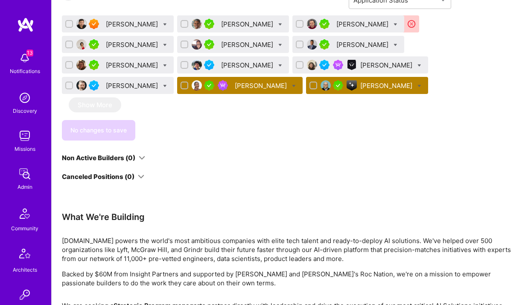
click at [181, 110] on div "Sarfraz Nawaz Sam Somashekar Russell Anas Caroline Amado Geri Barrison Jaleel R…" at bounding box center [256, 77] width 389 height 125
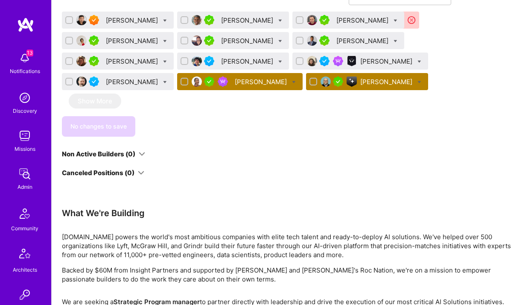
scroll to position [577, 0]
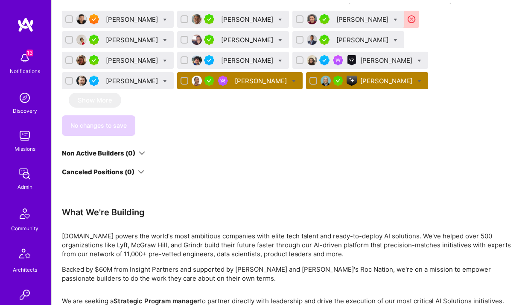
click at [23, 28] on img at bounding box center [25, 24] width 17 height 15
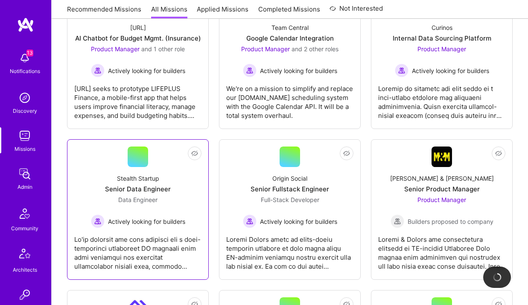
scroll to position [174, 0]
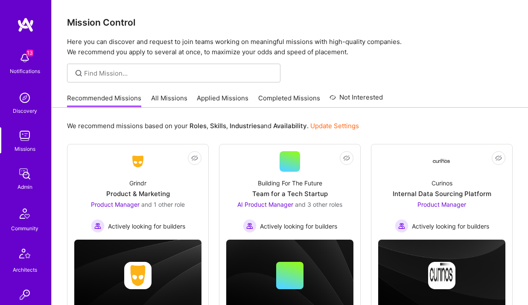
click at [25, 92] on img at bounding box center [24, 97] width 17 height 17
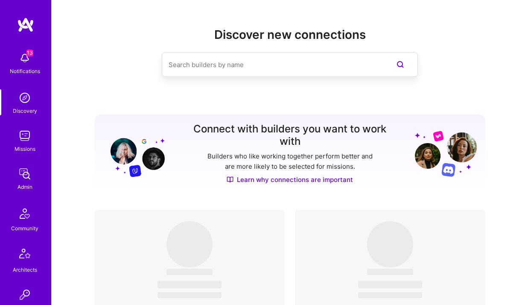
click at [17, 21] on img at bounding box center [25, 24] width 17 height 15
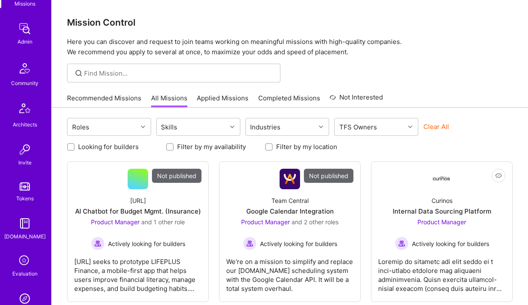
scroll to position [144, 0]
click at [28, 40] on div "Admin" at bounding box center [24, 42] width 15 height 9
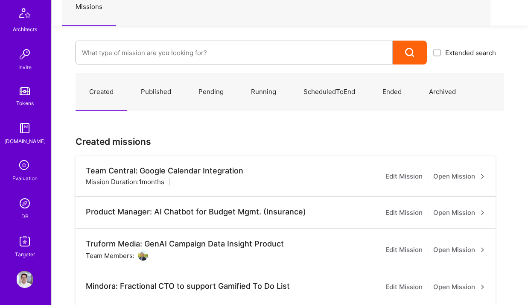
scroll to position [75, 0]
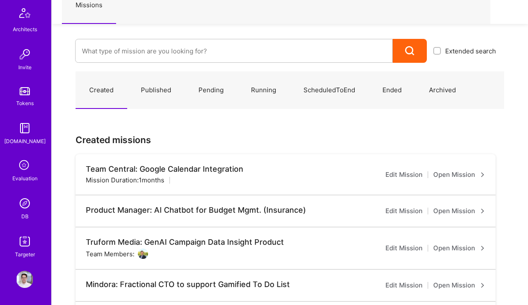
click at [26, 205] on img at bounding box center [24, 202] width 17 height 17
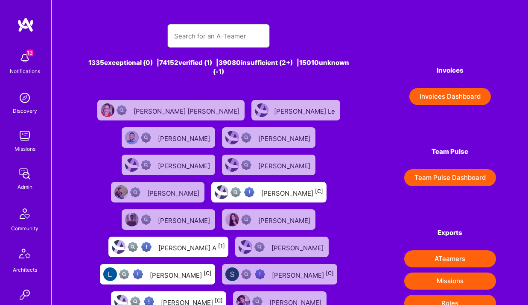
click at [194, 35] on input "text" at bounding box center [218, 36] width 89 height 22
paste input "[PERSON_NAME]"
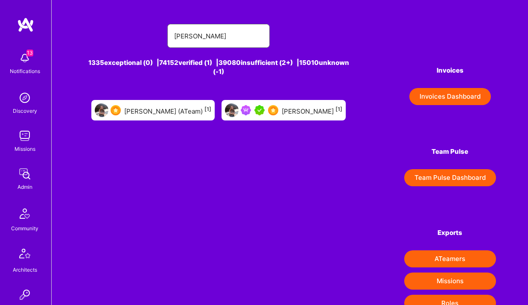
type input "[PERSON_NAME]"
click at [211, 107] on div "[PERSON_NAME] (ATeam) [1]" at bounding box center [167, 109] width 87 height 11
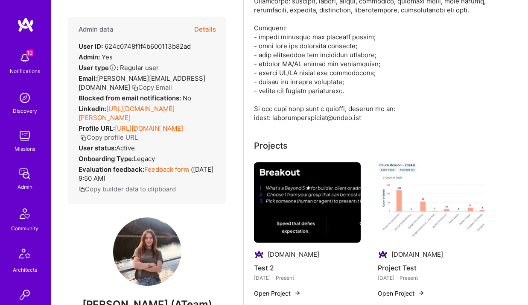
scroll to position [305, 0]
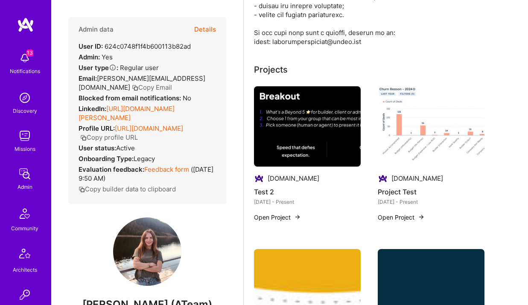
click at [137, 104] on link "[URL][DOMAIN_NAME][PERSON_NAME]" at bounding box center [126, 112] width 96 height 17
